Goal: Task Accomplishment & Management: Complete application form

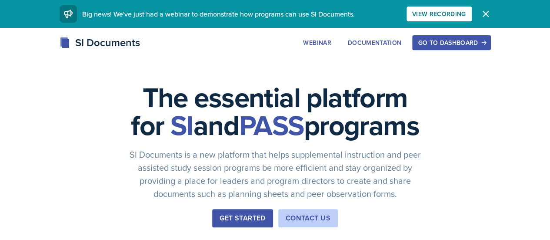
click at [485, 44] on div "Go to Dashboard" at bounding box center [451, 42] width 67 height 7
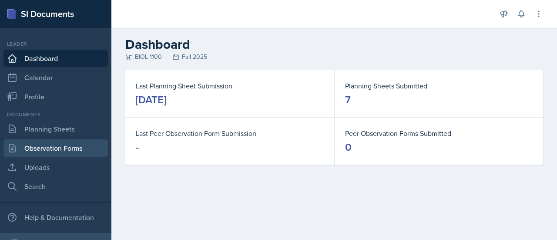
click at [68, 150] on link "Observation Forms" at bounding box center [55, 147] width 104 height 17
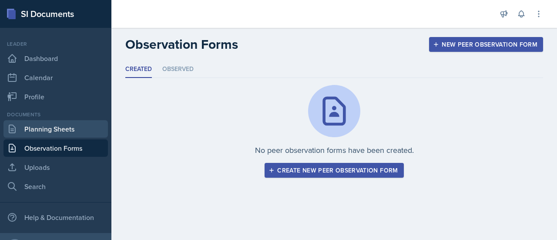
click at [58, 134] on link "Planning Sheets" at bounding box center [55, 128] width 104 height 17
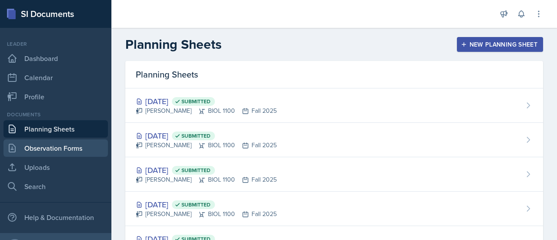
click at [69, 150] on link "Observation Forms" at bounding box center [55, 147] width 104 height 17
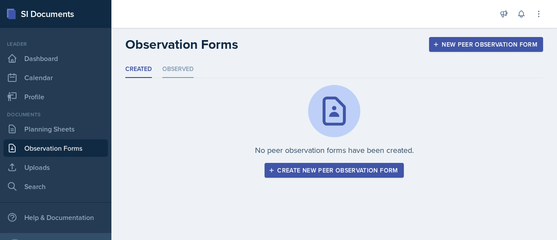
click at [175, 67] on li "Observed" at bounding box center [177, 69] width 31 height 17
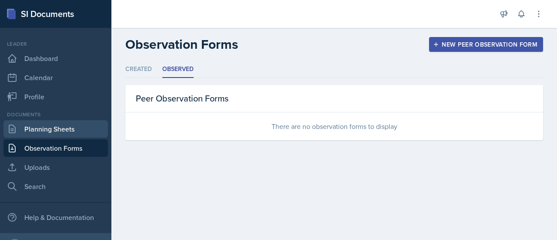
click at [64, 132] on link "Planning Sheets" at bounding box center [55, 128] width 104 height 17
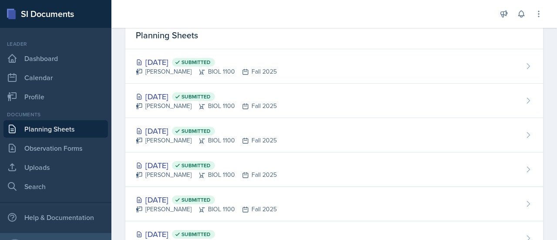
scroll to position [39, 0]
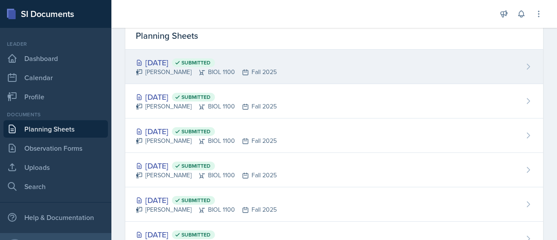
click at [175, 63] on div "[DATE] Submitted" at bounding box center [206, 63] width 141 height 12
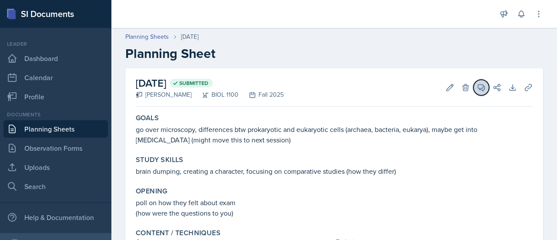
click at [478, 88] on icon at bounding box center [481, 87] width 7 height 7
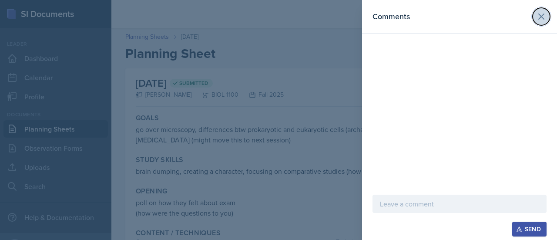
click at [541, 16] on icon at bounding box center [540, 16] width 5 height 5
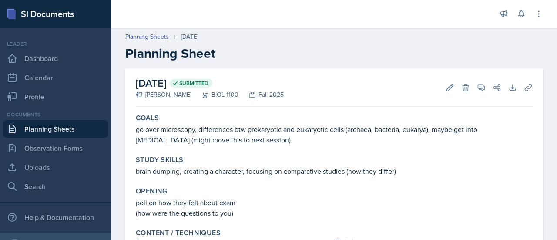
click at [82, 128] on link "Planning Sheets" at bounding box center [55, 128] width 104 height 17
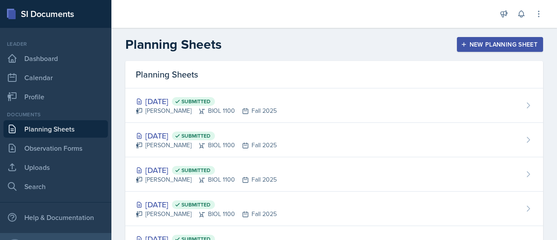
click at [492, 44] on div "New Planning Sheet" at bounding box center [499, 44] width 75 height 7
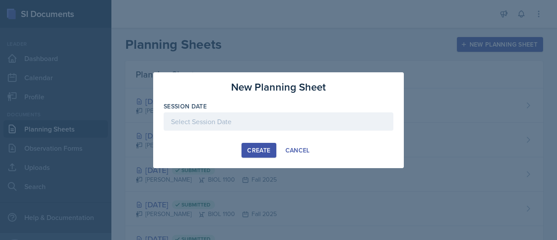
click at [335, 113] on div at bounding box center [279, 121] width 230 height 18
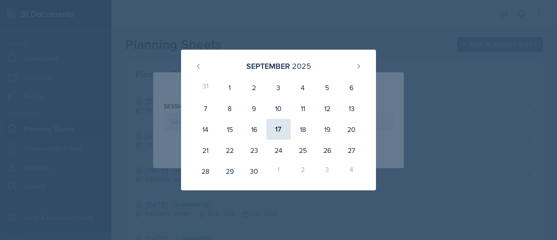
click at [281, 134] on div "17" at bounding box center [278, 129] width 24 height 21
type input "[DATE]"
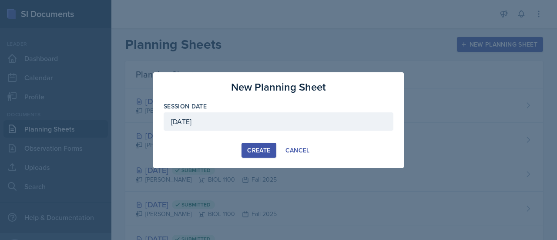
click at [262, 147] on div "Create" at bounding box center [258, 150] width 23 height 7
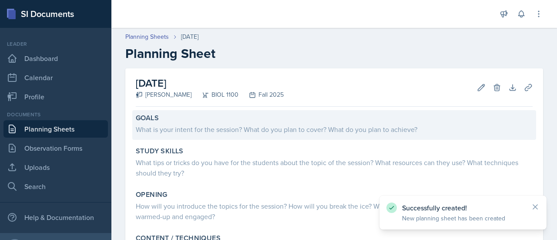
click at [369, 132] on div "What is your intent for the session? What do you plan to cover? What do you pla…" at bounding box center [334, 129] width 397 height 10
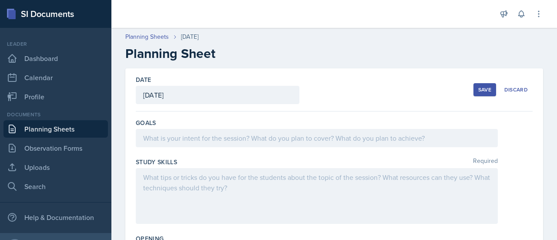
click at [436, 138] on div at bounding box center [317, 138] width 362 height 18
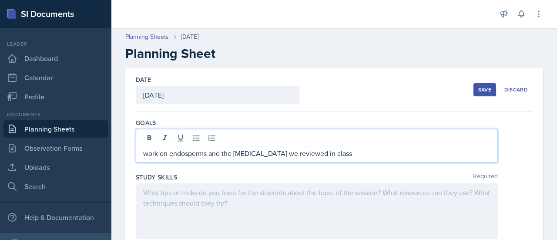
click at [387, 189] on div at bounding box center [317, 211] width 362 height 56
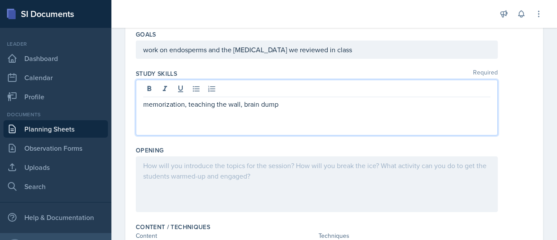
click at [244, 167] on p at bounding box center [316, 165] width 347 height 10
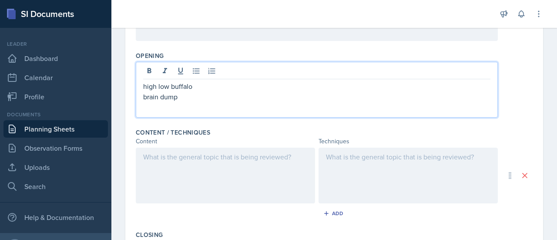
click at [267, 157] on p at bounding box center [225, 156] width 164 height 10
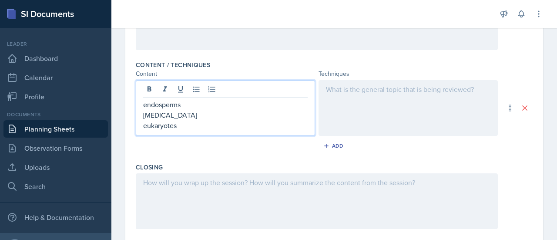
scroll to position [252, 0]
click at [186, 99] on p "endosperms" at bounding box center [225, 102] width 164 height 10
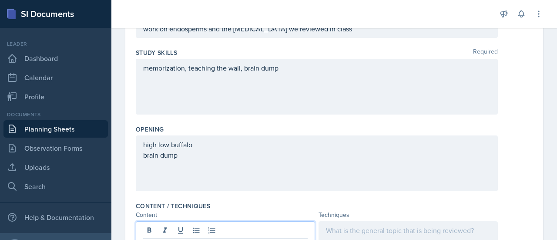
scroll to position [84, 0]
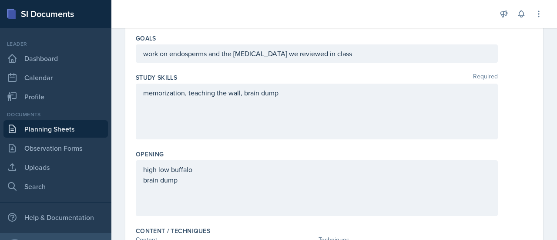
click at [207, 54] on p "work on endosperms and the [MEDICAL_DATA] we reviewed in class" at bounding box center [316, 53] width 347 height 10
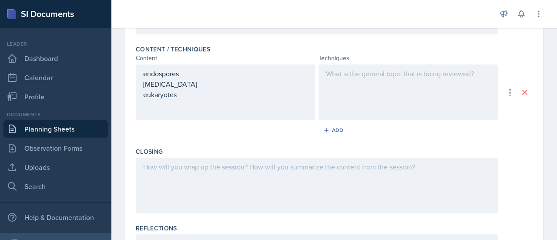
scroll to position [280, 0]
click at [335, 72] on div at bounding box center [407, 93] width 179 height 56
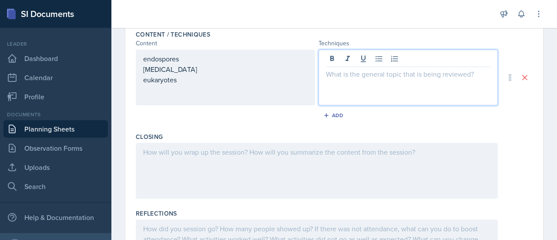
scroll to position [265, 0]
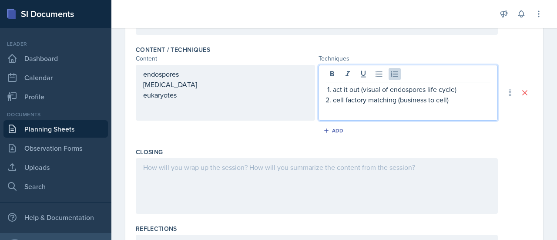
click at [454, 87] on p "act it out (visual of endospores life cycle)" at bounding box center [411, 89] width 157 height 10
click at [450, 100] on p "cell factory matching (business to cell)" at bounding box center [411, 99] width 157 height 10
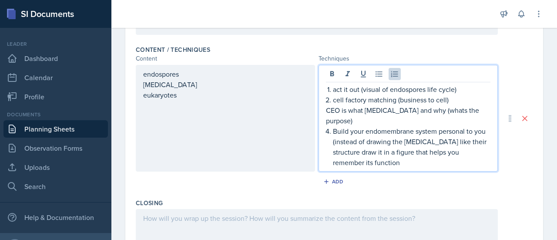
click at [145, 73] on div "endospores [MEDICAL_DATA] eukaryotes" at bounding box center [225, 118] width 179 height 107
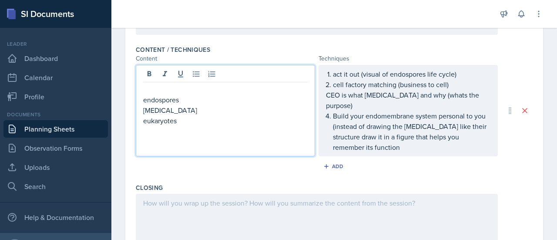
click at [170, 86] on p at bounding box center [225, 89] width 164 height 10
click at [327, 70] on div "act it out (visual of endospores life cycle) cell factory matching (business to…" at bounding box center [407, 110] width 179 height 91
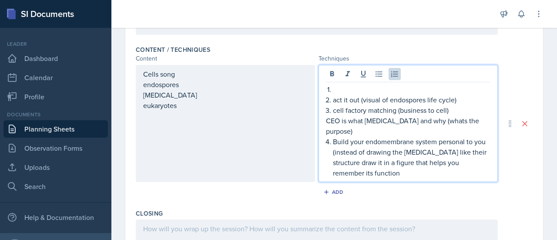
click at [351, 84] on p at bounding box center [411, 89] width 157 height 10
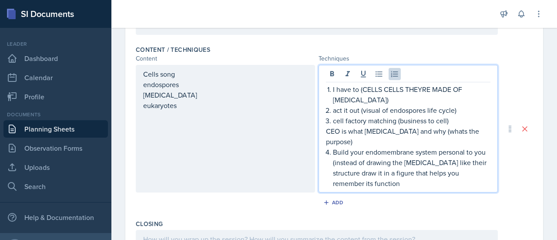
click at [417, 174] on p "Build your endomembrane system personal to you (instead of drawing the [MEDICAL…" at bounding box center [411, 168] width 157 height 42
click at [477, 171] on p "Build your endomembrane system personal to you (instead of drawing the [MEDICAL…" at bounding box center [411, 168] width 157 height 42
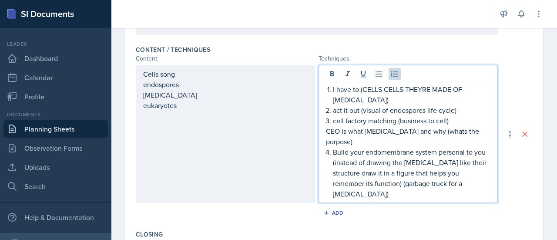
click at [408, 179] on p "Build your endomembrane system personal to you (instead of drawing the [MEDICAL…" at bounding box center [411, 173] width 157 height 52
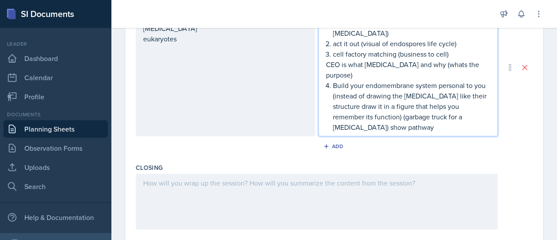
click at [348, 177] on p at bounding box center [316, 182] width 347 height 10
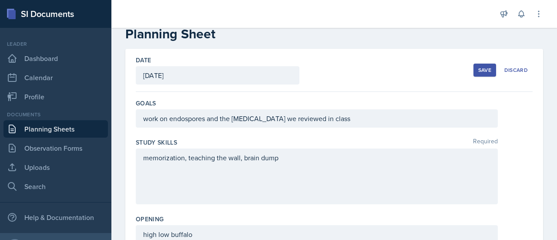
scroll to position [19, 0]
click at [473, 74] on button "Save" at bounding box center [484, 70] width 23 height 13
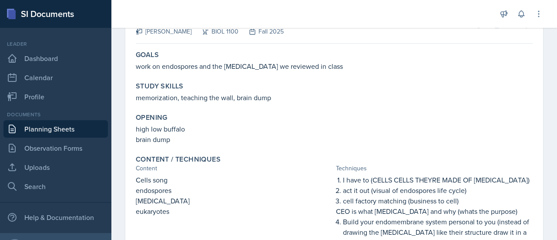
scroll to position [82, 0]
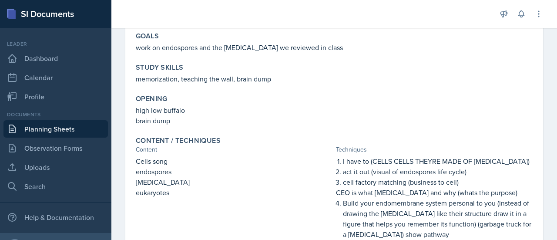
click at [451, 153] on div "Techniques" at bounding box center [434, 149] width 197 height 9
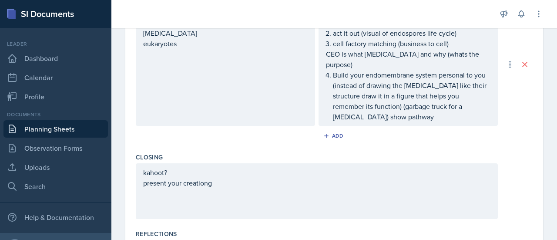
scroll to position [330, 0]
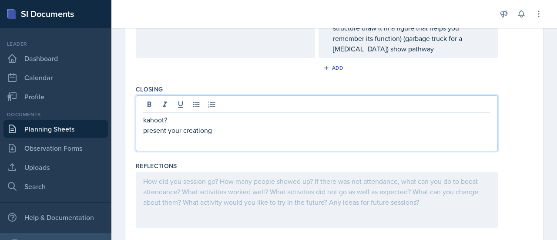
click at [286, 125] on p "present your creationg" at bounding box center [316, 130] width 347 height 10
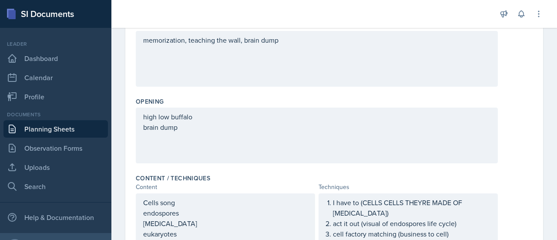
scroll to position [144, 0]
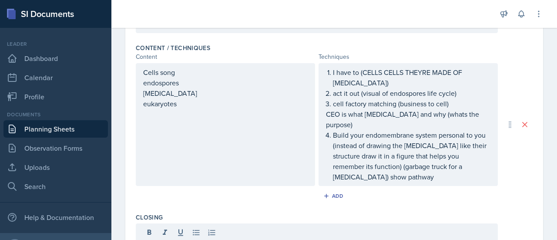
click at [427, 166] on p "Build your endomembrane system personal to you (instead of drawing the [MEDICAL…" at bounding box center [411, 156] width 157 height 52
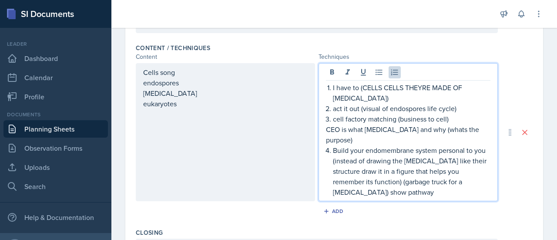
scroll to position [282, 0]
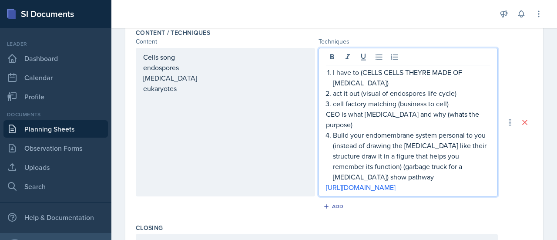
click at [532, 155] on div "Date [DATE] [DATE] 31 1 2 3 4 5 6 7 8 9 10 11 12 13 14 15 16 17 18 19 20 21 22 …" at bounding box center [333, 83] width 417 height 594
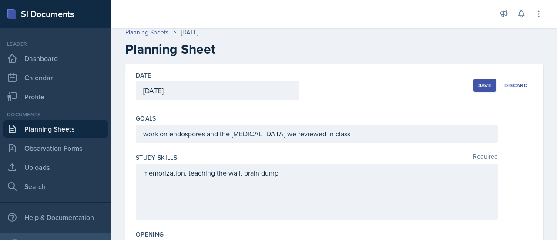
scroll to position [0, 0]
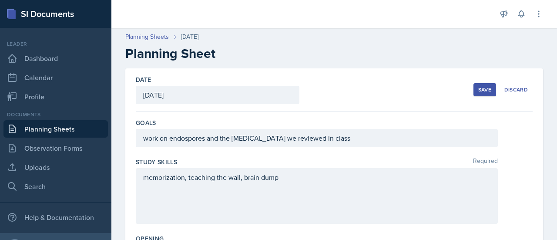
click at [478, 93] on div "Save" at bounding box center [484, 89] width 13 height 7
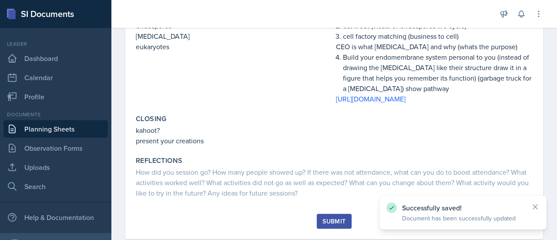
scroll to position [264, 0]
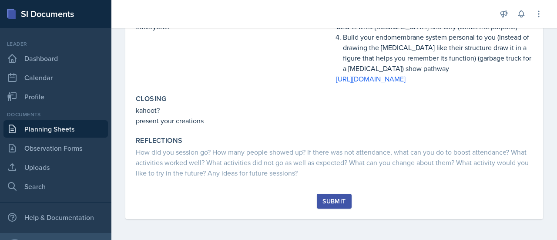
click at [328, 197] on div "Submit" at bounding box center [333, 200] width 23 height 7
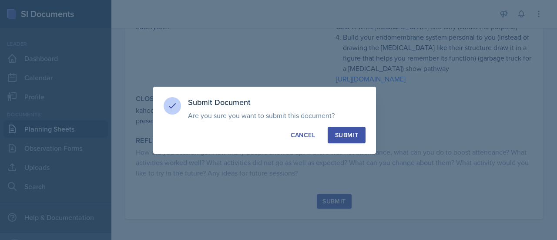
click at [345, 134] on div "Submit" at bounding box center [346, 134] width 23 height 9
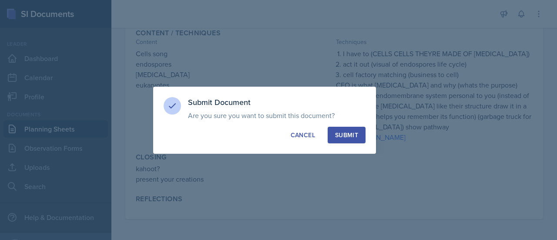
scroll to position [206, 0]
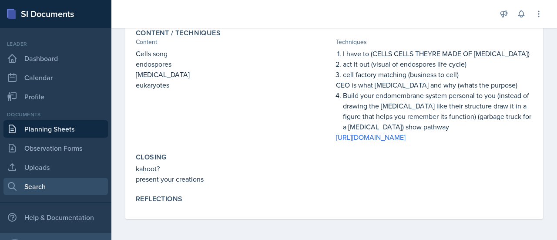
click at [50, 185] on link "Search" at bounding box center [55, 185] width 104 height 17
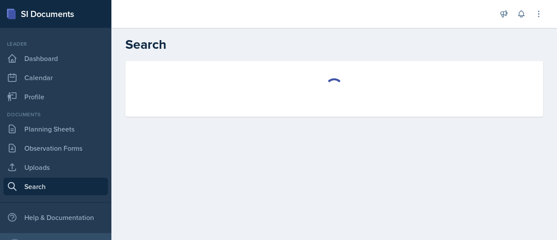
select select "all"
select select "1"
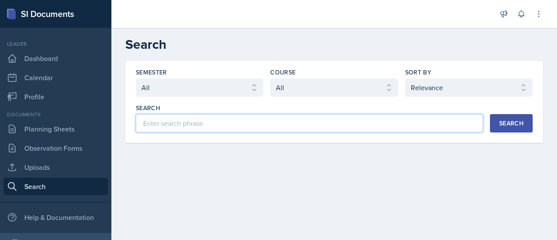
click at [218, 120] on input at bounding box center [309, 123] width 347 height 18
type input "cells"
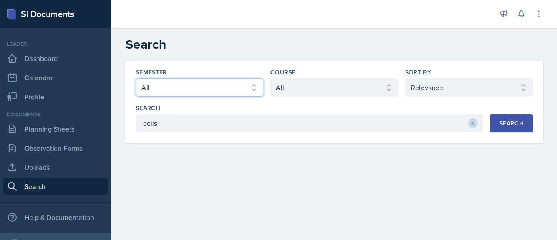
click at [257, 86] on select "Select semester All Fall 2025 Spring 2025 Fall 2024 Spring 2024 Fall 2023 Sprin…" at bounding box center [199, 87] width 127 height 18
select select "838c426c-7ba8-4b05-94c8-22f19dd4c5cc"
click at [136, 78] on select "Select semester All Fall 2025 Spring 2025 Fall 2024 Spring 2024 Fall 2023 Sprin…" at bounding box center [199, 87] width 127 height 18
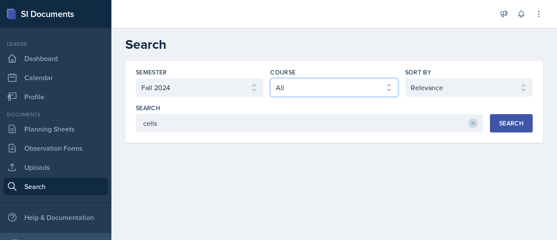
click at [372, 90] on select "Select course All ACCT 3101 ACCT 3102 ASTR 1000 BIOL 1100 BIOL 1107 BIOL 1108 B…" at bounding box center [333, 87] width 127 height 18
select select "36541d13-729a-45ef-a9cb-922687840166"
click at [270, 78] on select "Select course All ACCT 3101 ACCT 3102 ASTR 1000 BIOL 1100 BIOL 1107 BIOL 1108 B…" at bounding box center [333, 87] width 127 height 18
click at [495, 121] on button "Search" at bounding box center [511, 123] width 43 height 18
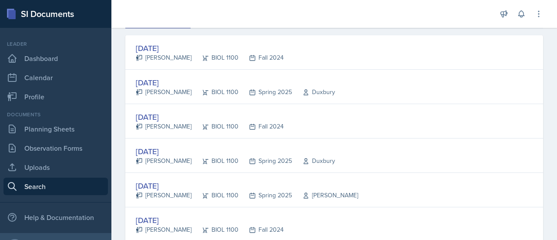
scroll to position [142, 0]
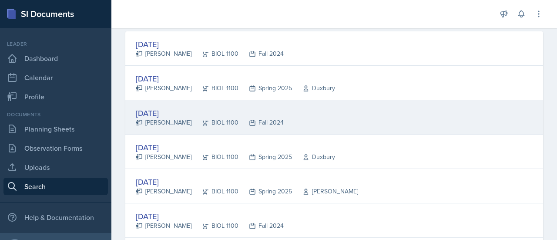
click at [151, 113] on div "[DATE]" at bounding box center [210, 113] width 148 height 12
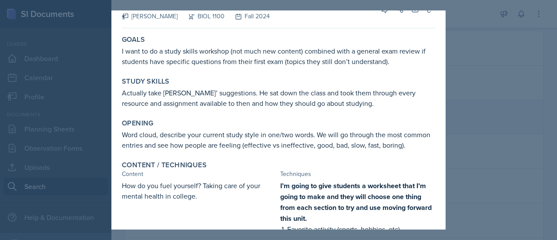
scroll to position [0, 0]
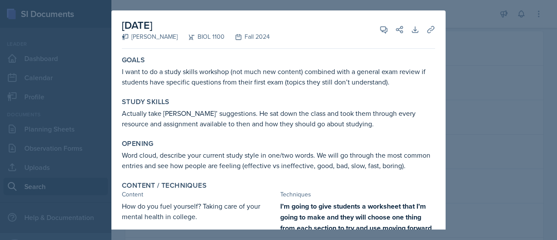
click at [470, 99] on div at bounding box center [278, 120] width 557 height 240
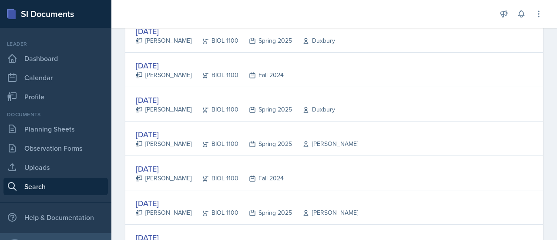
scroll to position [204, 0]
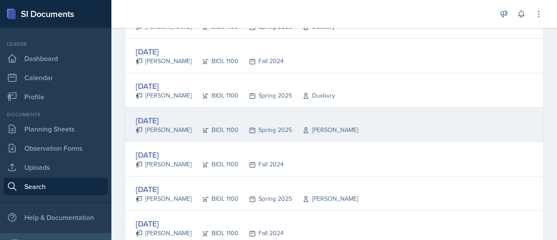
click at [169, 121] on div "[DATE]" at bounding box center [247, 120] width 222 height 12
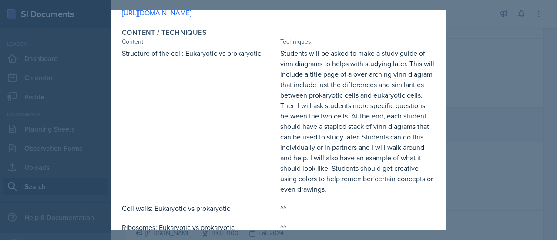
scroll to position [274, 0]
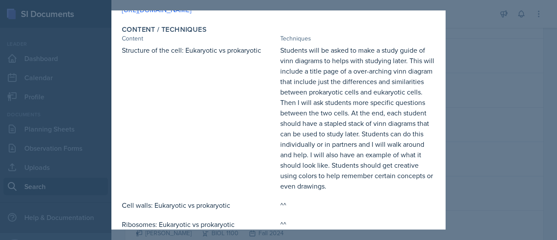
click at [481, 50] on div at bounding box center [278, 120] width 557 height 240
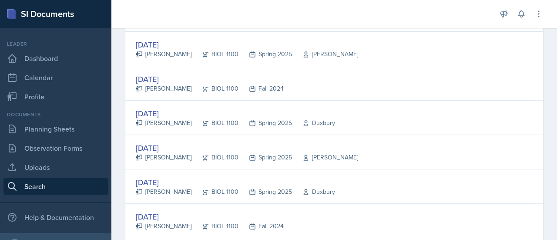
scroll to position [348, 0]
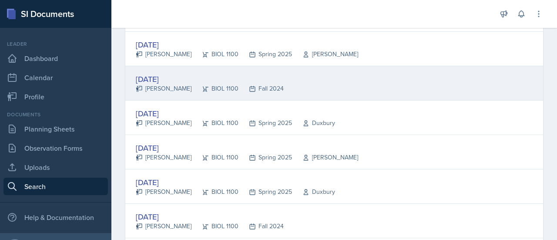
click at [174, 74] on div "[DATE]" at bounding box center [210, 79] width 148 height 12
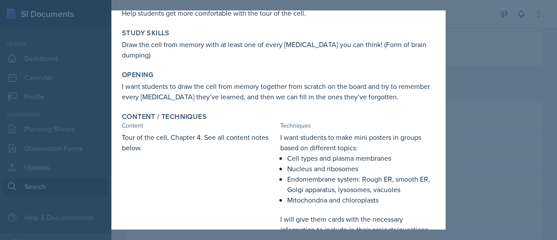
scroll to position [63, 0]
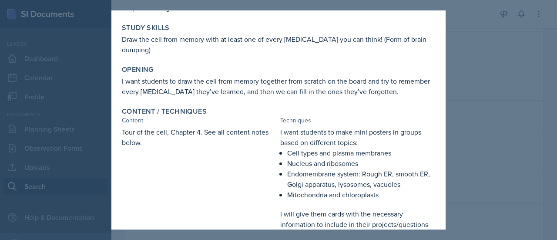
click at [469, 89] on div at bounding box center [278, 120] width 557 height 240
